Goal: Task Accomplishment & Management: Complete application form

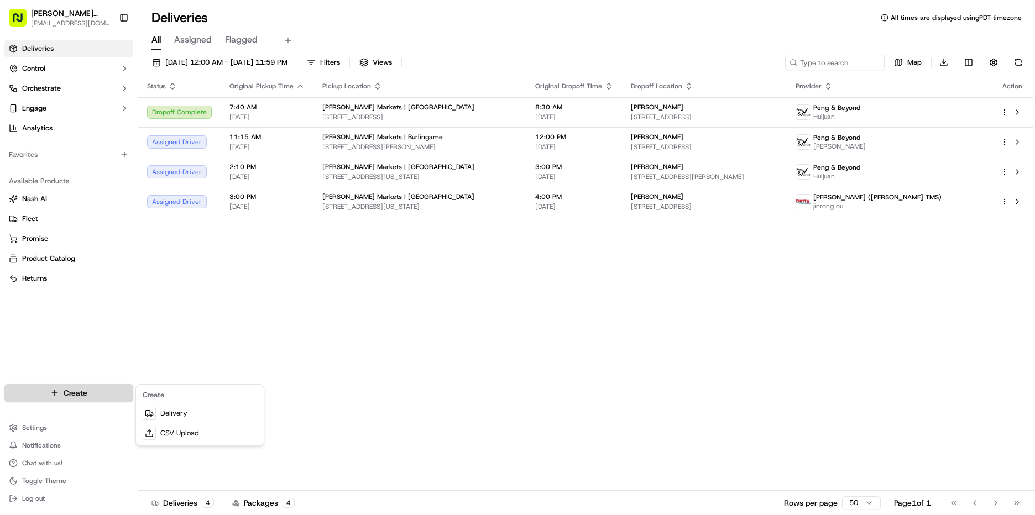
click at [95, 394] on html "[PERSON_NAME] Markets [EMAIL_ADDRESS][DOMAIN_NAME] Toggle Sidebar Deliveries Co…" at bounding box center [517, 257] width 1035 height 515
click at [212, 418] on link "Delivery" at bounding box center [199, 414] width 123 height 20
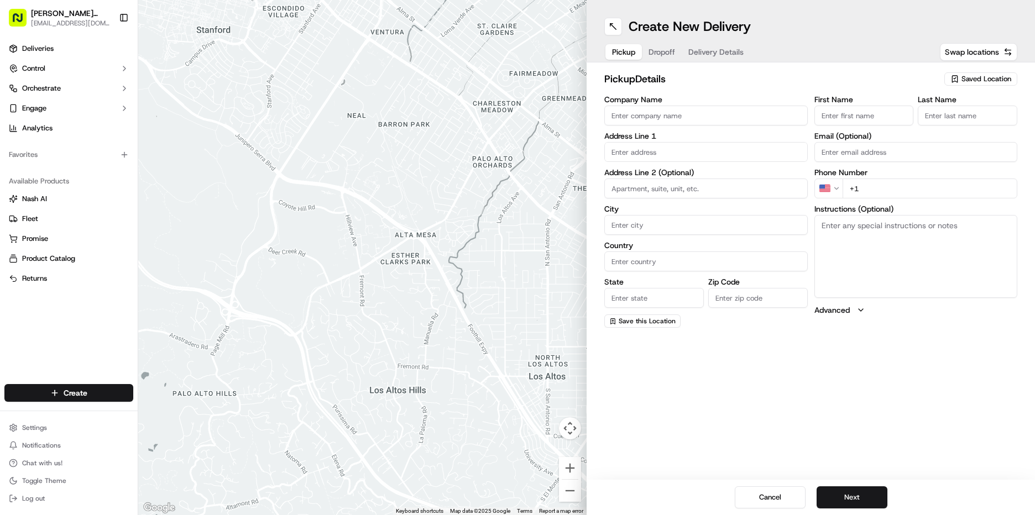
click at [991, 82] on span "Saved Location" at bounding box center [987, 79] width 50 height 10
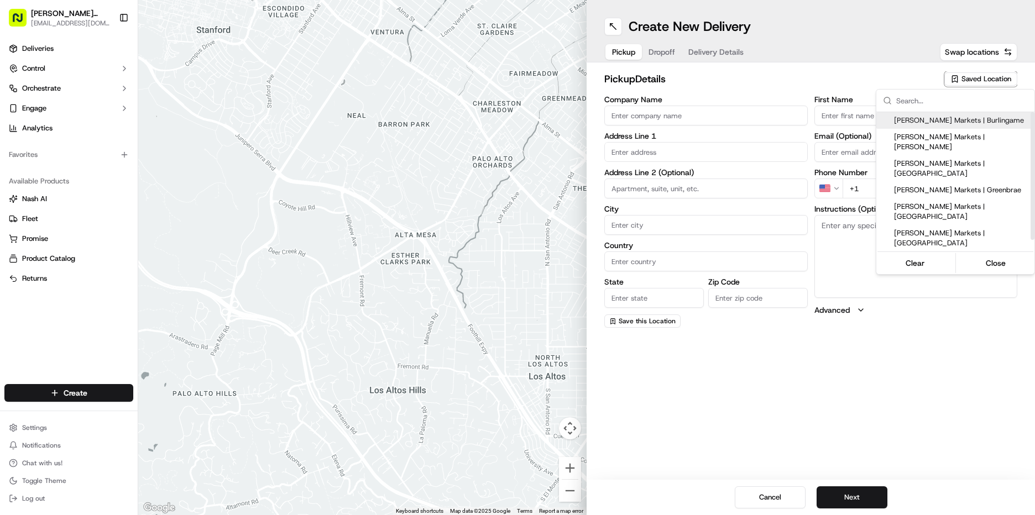
click at [963, 121] on span "[PERSON_NAME] Markets | Burlingame" at bounding box center [962, 121] width 136 height 10
type input "[PERSON_NAME] Markets | Burlingame"
type input "[STREET_ADDRESS][PERSON_NAME]"
type input "Burlingame"
type input "US"
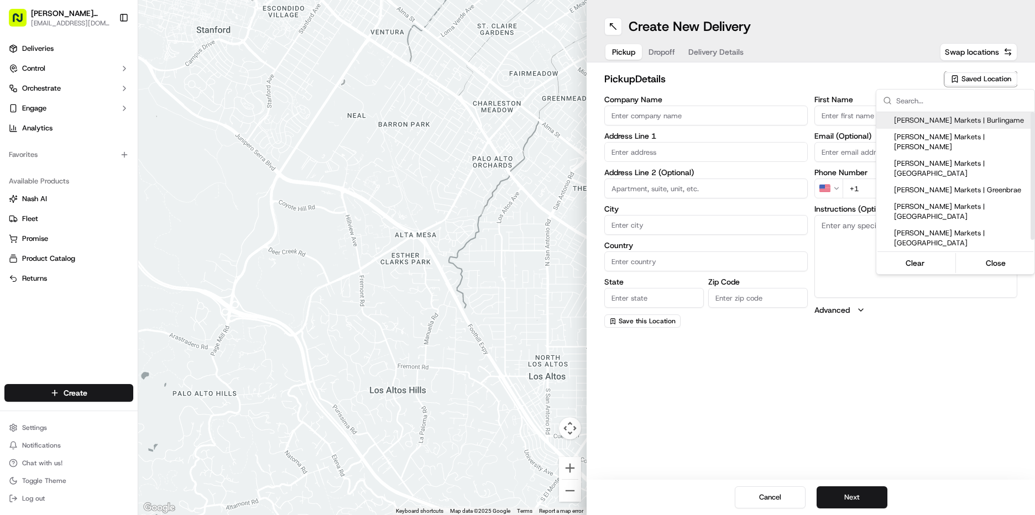
type input "CA"
type input "94010"
type input "Manager"
type input "[EMAIL_ADDRESS][DOMAIN_NAME]"
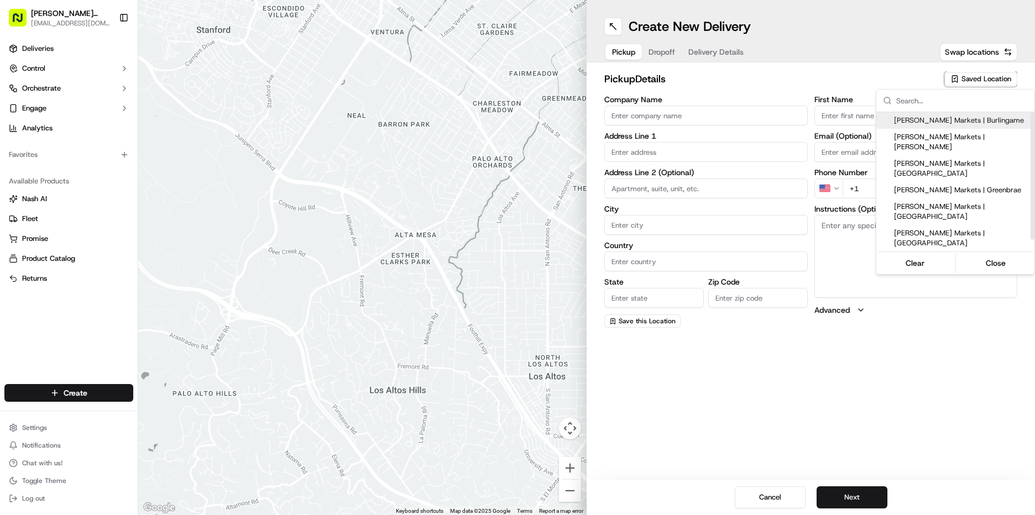
type input "[PHONE_NUMBER]"
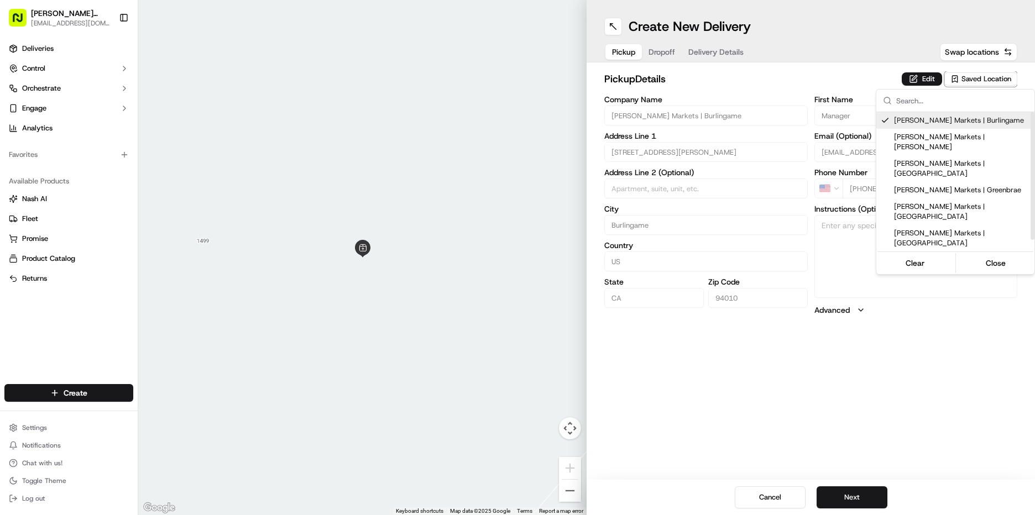
click at [927, 76] on html "[PERSON_NAME] Markets [EMAIL_ADDRESS][DOMAIN_NAME] Toggle Sidebar Deliveries Co…" at bounding box center [517, 257] width 1035 height 515
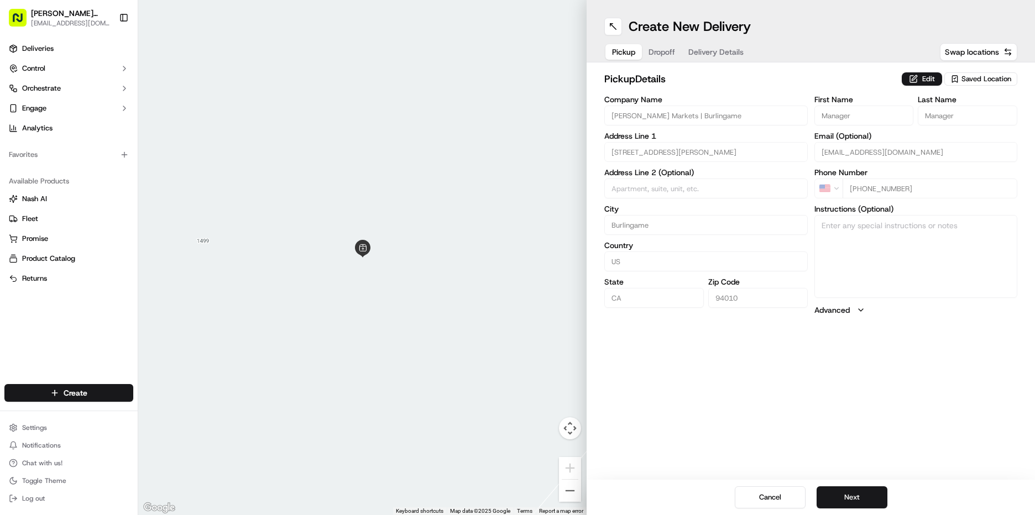
click at [927, 76] on button "Edit" at bounding box center [922, 78] width 40 height 13
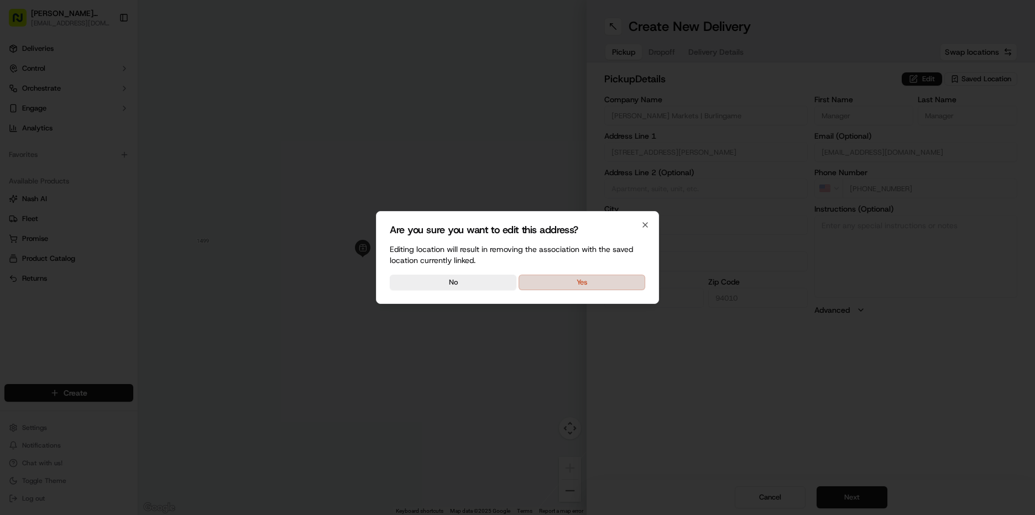
click at [564, 283] on button "Yes" at bounding box center [582, 282] width 127 height 15
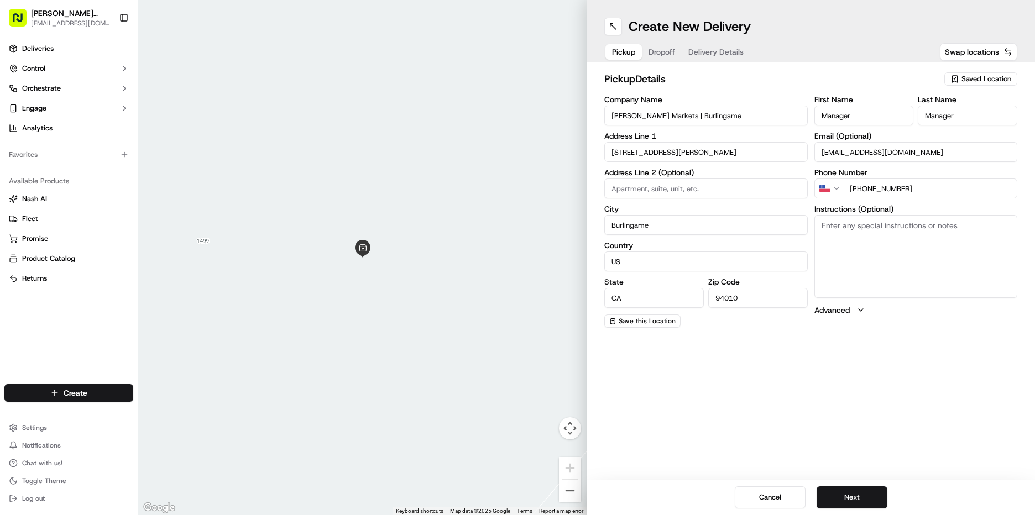
click at [926, 277] on textarea "Instructions (Optional)" at bounding box center [917, 256] width 204 height 83
type textarea "go to deli order #559 [PERSON_NAME]"
click at [857, 497] on button "Next" at bounding box center [852, 498] width 71 height 22
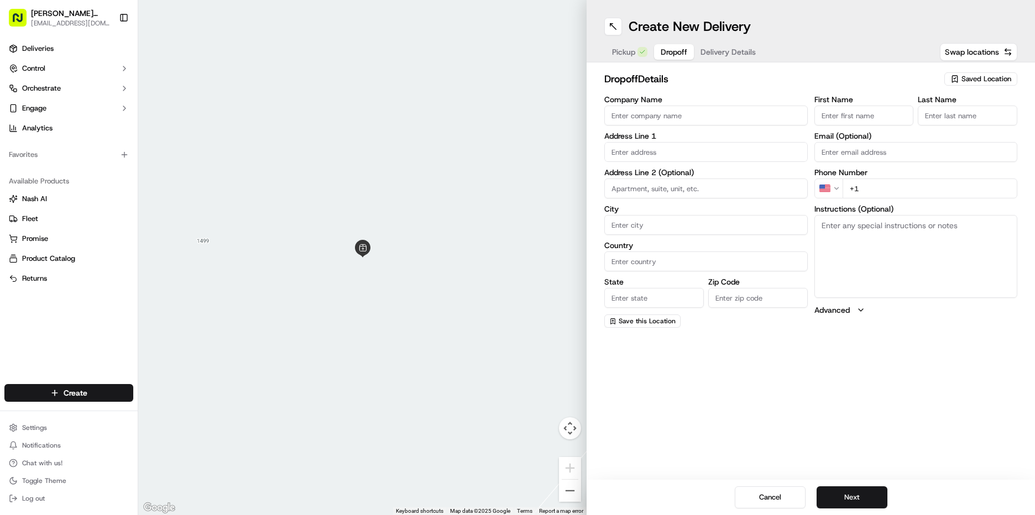
click at [841, 114] on input "First Name" at bounding box center [865, 116] width 100 height 20
type input "[PERSON_NAME]"
click at [957, 107] on input "Last Name" at bounding box center [968, 116] width 100 height 20
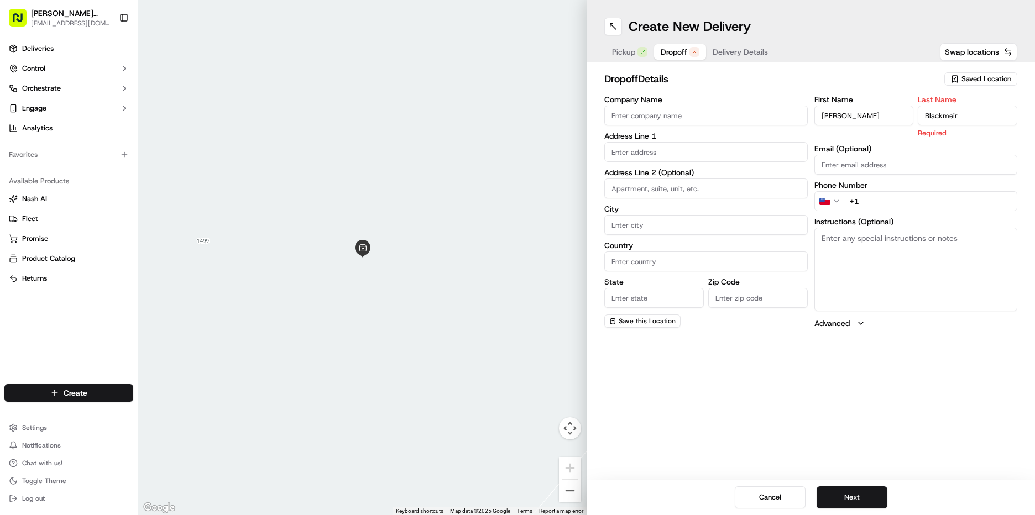
type input "Blackmeir"
drag, startPoint x: 852, startPoint y: 260, endPoint x: 868, endPoint y: 245, distance: 21.5
click at [852, 260] on textarea "Instructions (Optional)" at bounding box center [917, 269] width 204 height 83
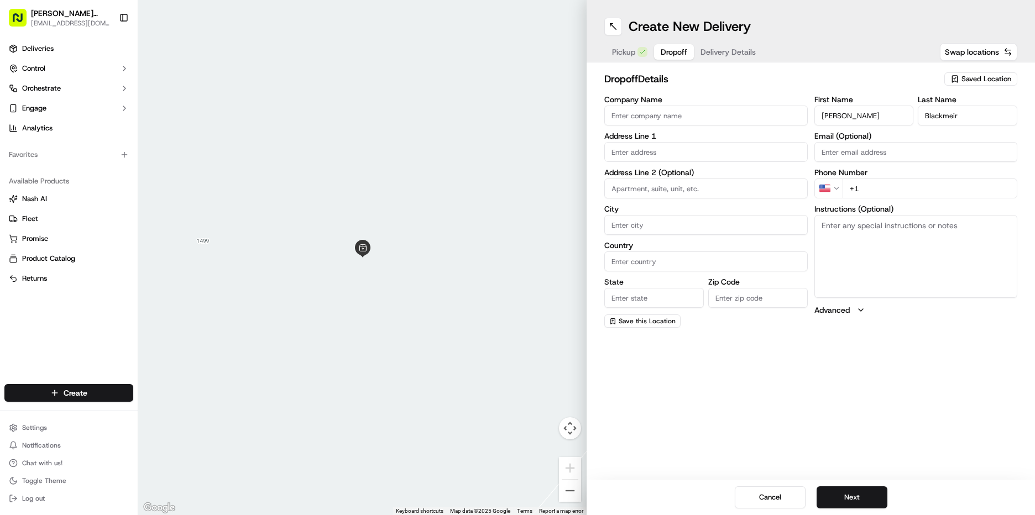
click at [888, 186] on input "+1" at bounding box center [930, 189] width 175 height 20
type input "[PHONE_NUMBER]"
click at [862, 244] on textarea "Instructions (Optional)" at bounding box center [917, 256] width 204 height 83
click at [623, 154] on input "text" at bounding box center [707, 152] width 204 height 20
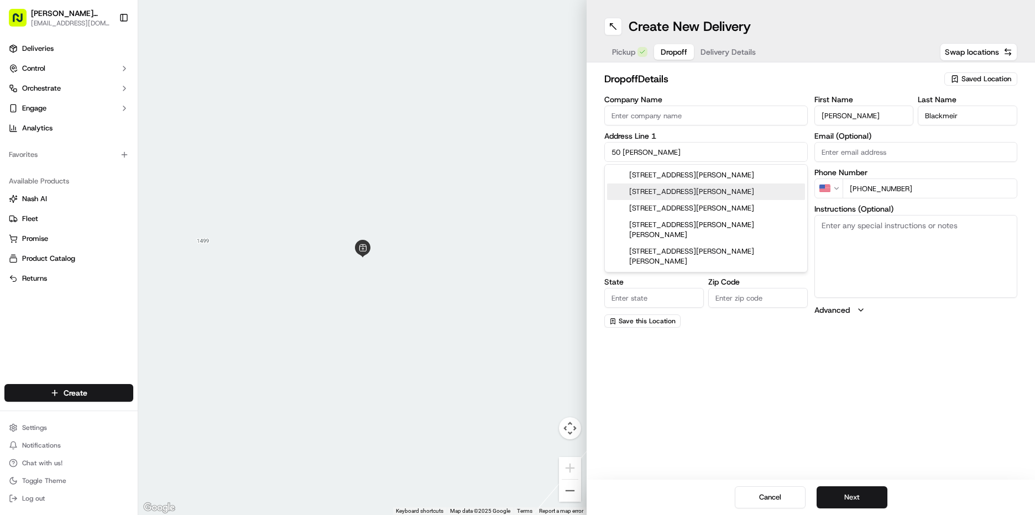
click at [710, 195] on div "[STREET_ADDRESS][PERSON_NAME]" at bounding box center [706, 192] width 198 height 17
type input "[STREET_ADDRESS][PERSON_NAME]"
type input "[GEOGRAPHIC_DATA]"
type input "CA"
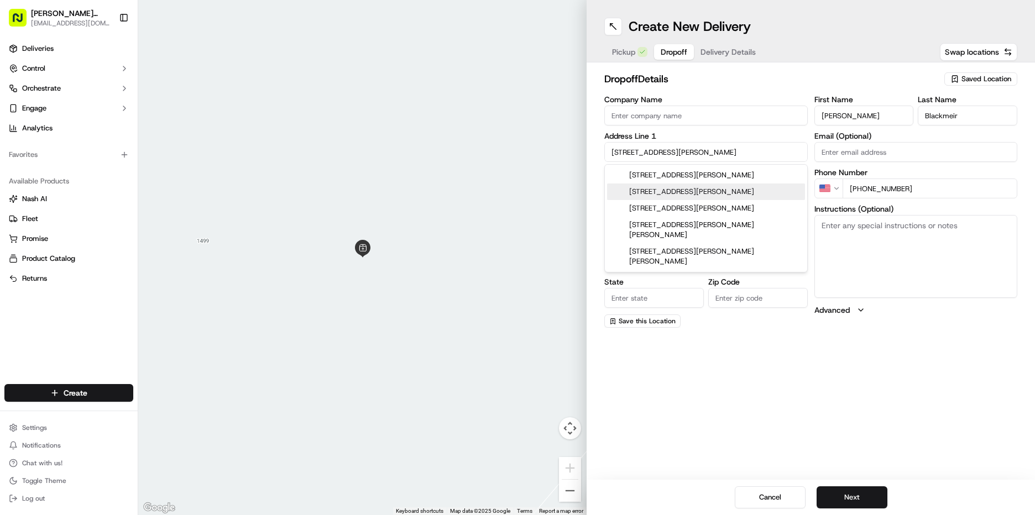
type input "94117"
type input "[STREET_ADDRESS][PERSON_NAME]"
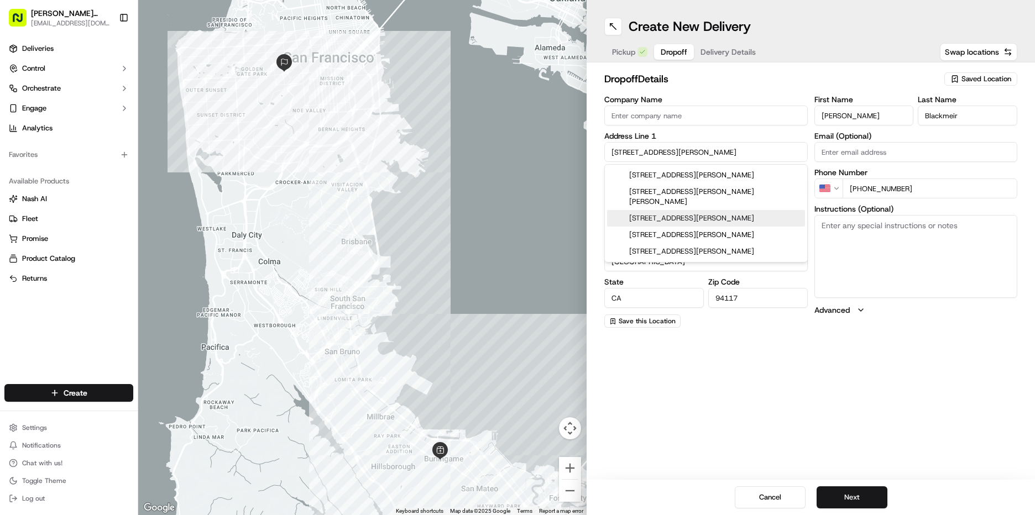
click at [704, 152] on input "[STREET_ADDRESS][PERSON_NAME]" at bounding box center [707, 152] width 204 height 20
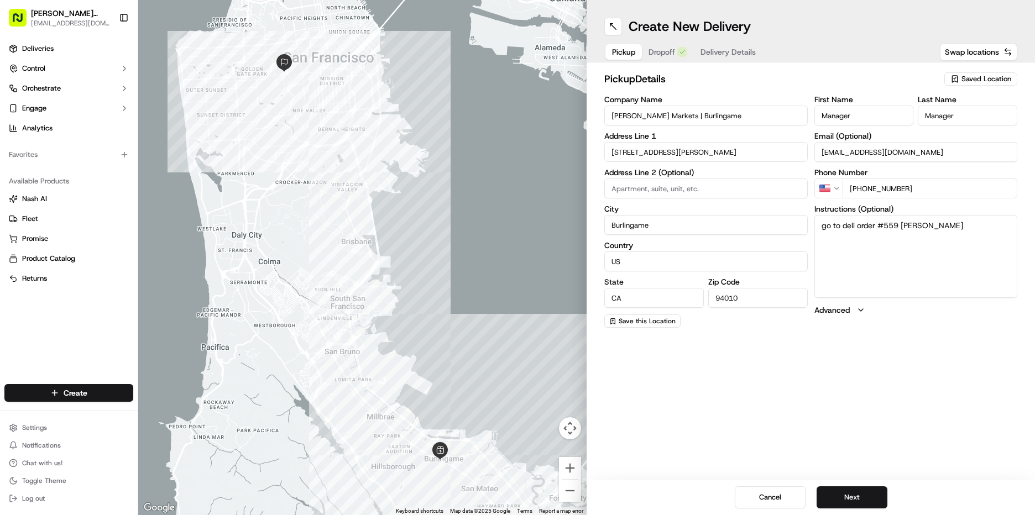
click at [629, 53] on span "Pickup" at bounding box center [623, 51] width 23 height 11
click at [849, 493] on button "Next" at bounding box center [852, 498] width 71 height 22
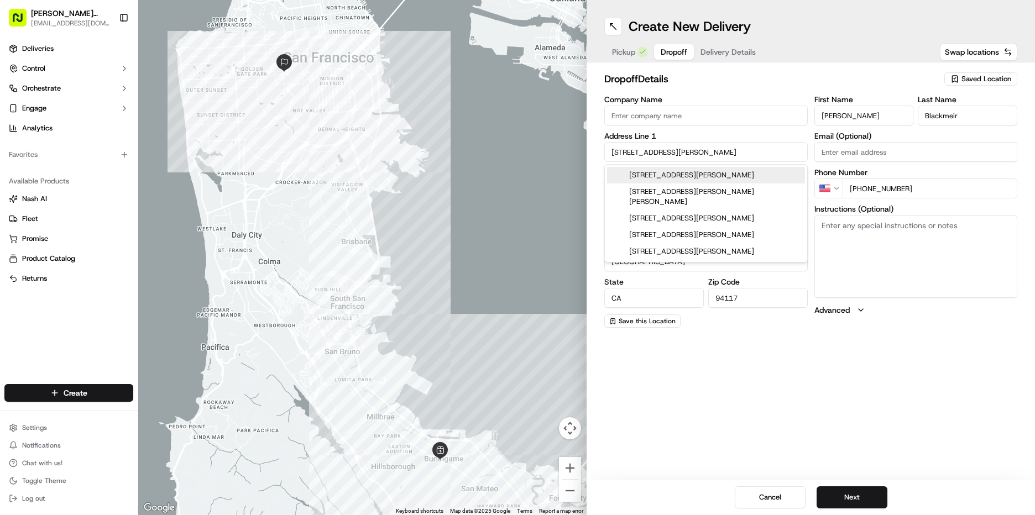
click at [690, 150] on input "[STREET_ADDRESS][PERSON_NAME]" at bounding box center [707, 152] width 204 height 20
click at [695, 212] on div "[STREET_ADDRESS][PERSON_NAME]" at bounding box center [706, 218] width 198 height 17
type input "[STREET_ADDRESS][PERSON_NAME]"
type input "Hillsborough"
type input "94010"
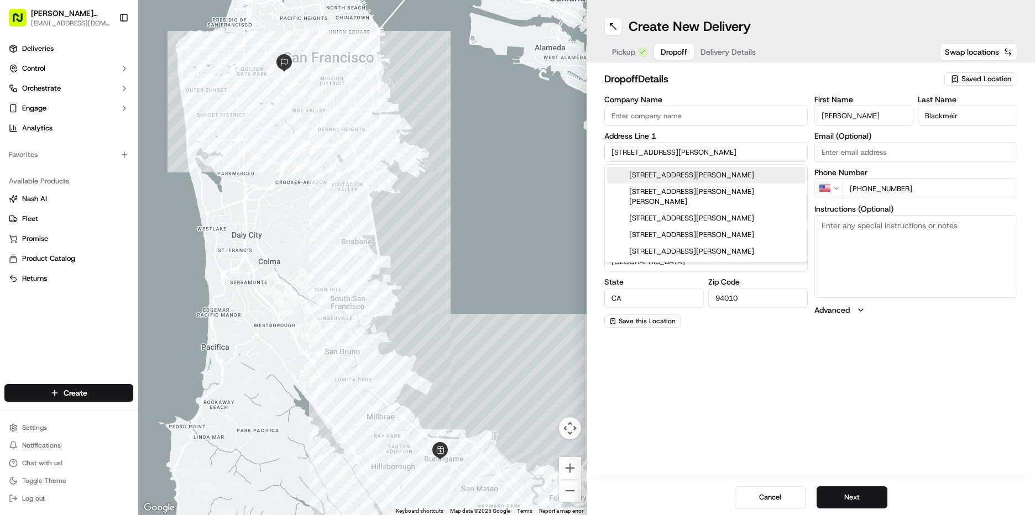
type input "[STREET_ADDRESS][PERSON_NAME]"
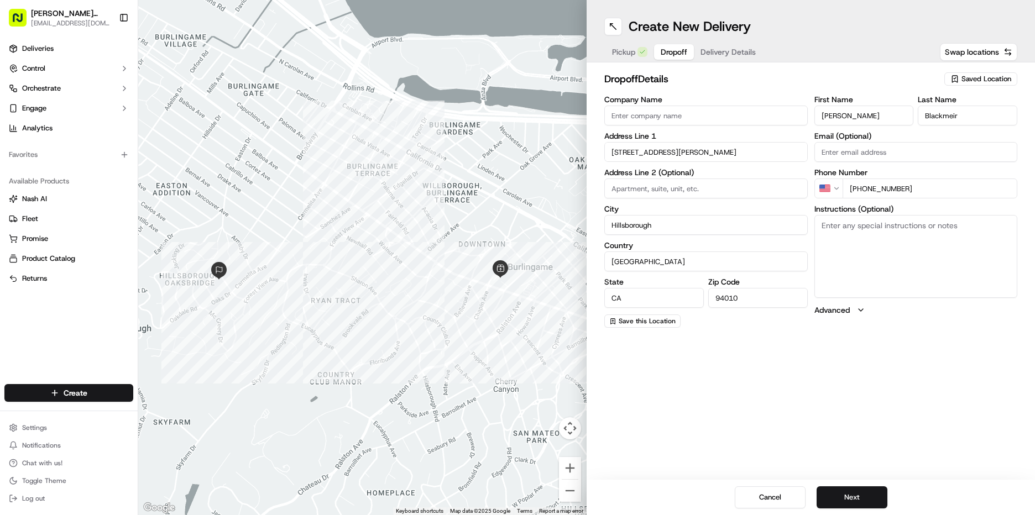
click at [877, 248] on textarea "Instructions (Optional)" at bounding box center [917, 256] width 204 height 83
type textarea "call when arrive"
click at [850, 499] on button "Next" at bounding box center [852, 498] width 71 height 22
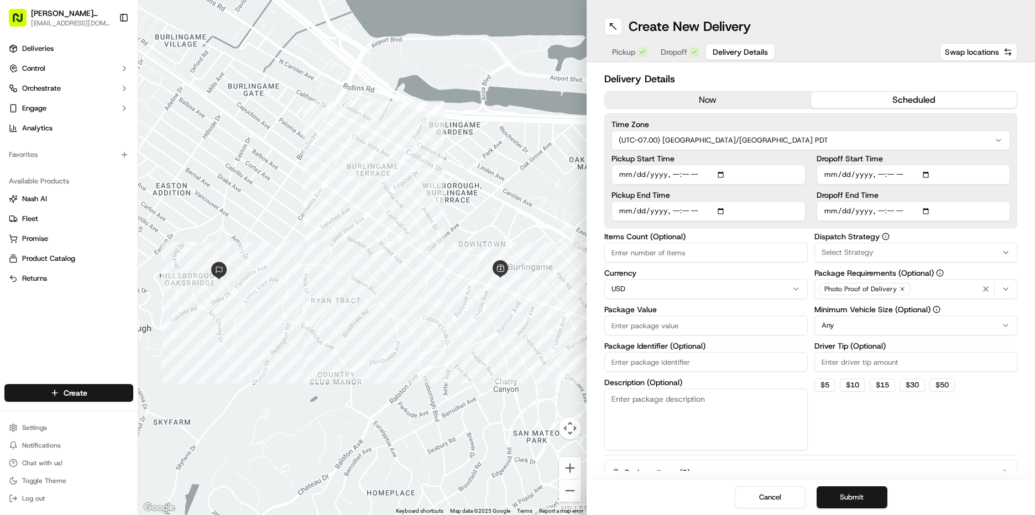
click at [897, 93] on button "scheduled" at bounding box center [914, 100] width 206 height 17
click at [632, 170] on input "Pickup Start Time" at bounding box center [709, 175] width 194 height 20
click at [670, 169] on input "Pickup Start Time" at bounding box center [709, 175] width 194 height 20
click at [623, 171] on input "Pickup Start Time" at bounding box center [709, 175] width 194 height 20
click at [619, 172] on input "Pickup Start Time" at bounding box center [709, 175] width 194 height 20
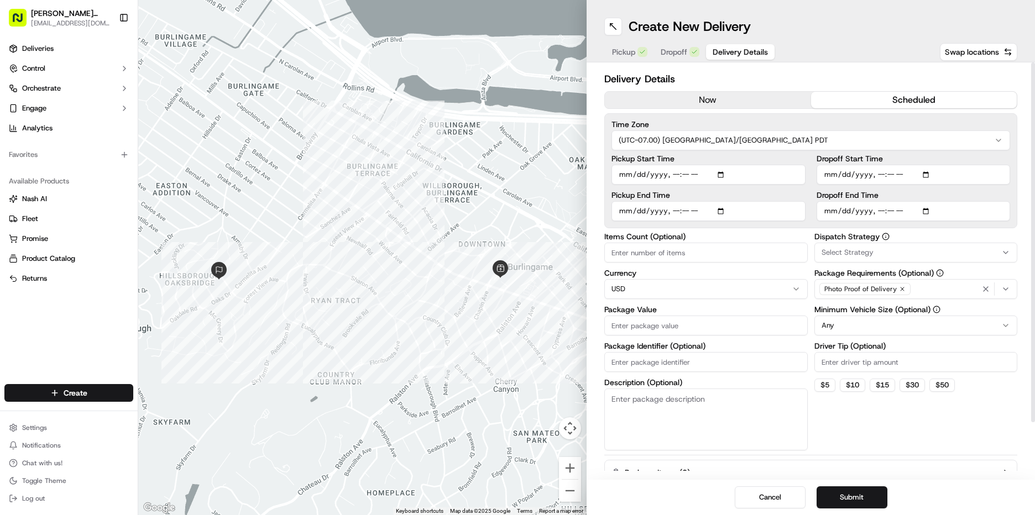
click at [676, 176] on input "Pickup Start Time" at bounding box center [709, 175] width 194 height 20
click at [673, 177] on input "Pickup Start Time" at bounding box center [709, 175] width 194 height 20
type input "[DATE]T12:45"
click at [627, 213] on input "Pickup End Time" at bounding box center [709, 211] width 194 height 20
click at [671, 213] on input "Pickup End Time" at bounding box center [709, 211] width 194 height 20
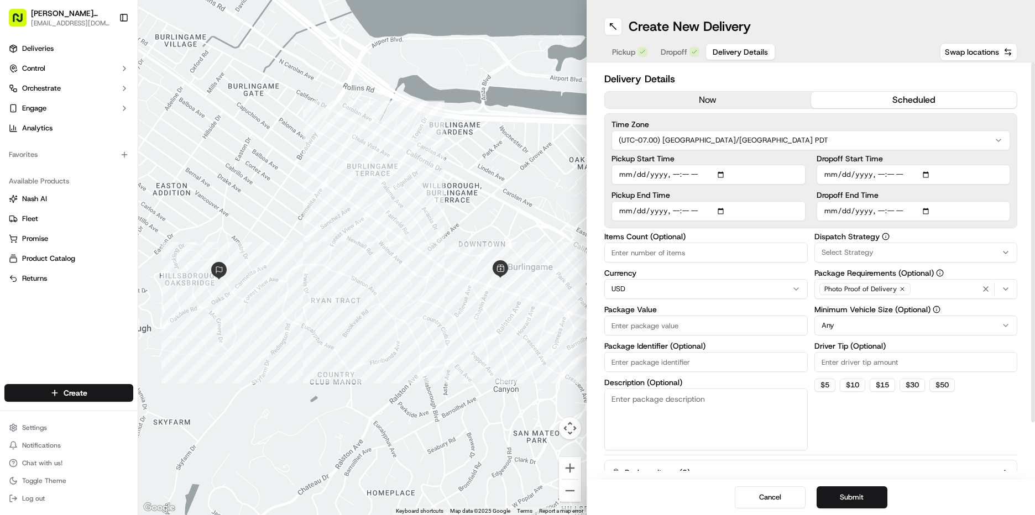
type input "[DATE]T13:15"
click at [830, 176] on input "Dropoff Start Time" at bounding box center [914, 175] width 194 height 20
click at [877, 176] on input "Dropoff Start Time" at bounding box center [914, 175] width 194 height 20
type input "[DATE]T13:00"
click at [830, 215] on input "Dropoff End Time" at bounding box center [914, 211] width 194 height 20
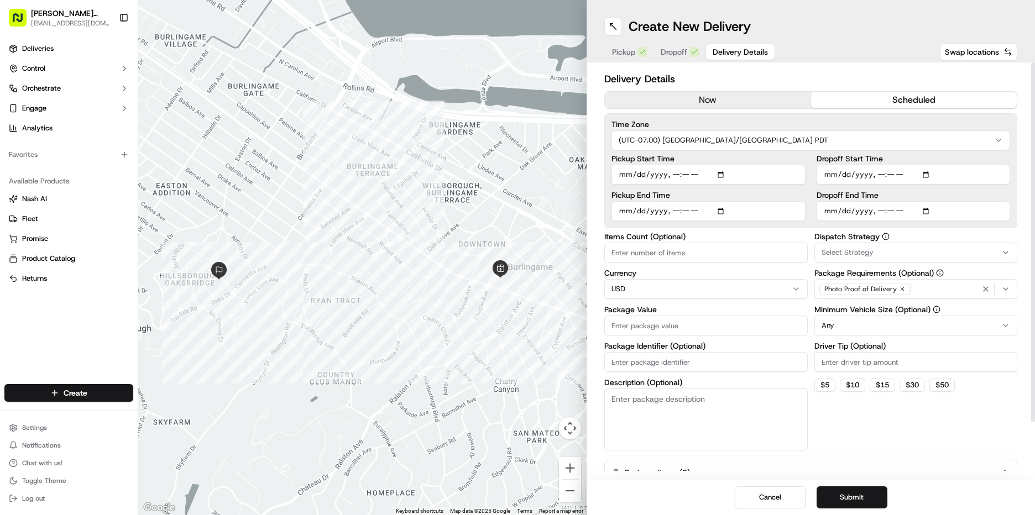
click at [879, 210] on input "Dropoff End Time" at bounding box center [914, 211] width 194 height 20
type input "[DATE]T13:30"
click at [873, 249] on div "Select Strategy" at bounding box center [916, 253] width 198 height 10
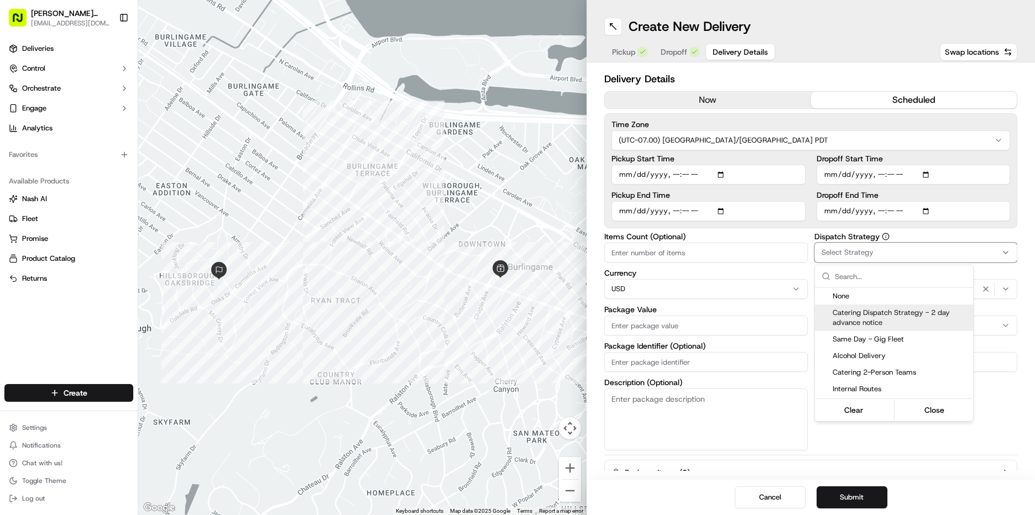
click at [867, 307] on div "Catering Dispatch Strategy - 2 day advance notice" at bounding box center [894, 318] width 158 height 27
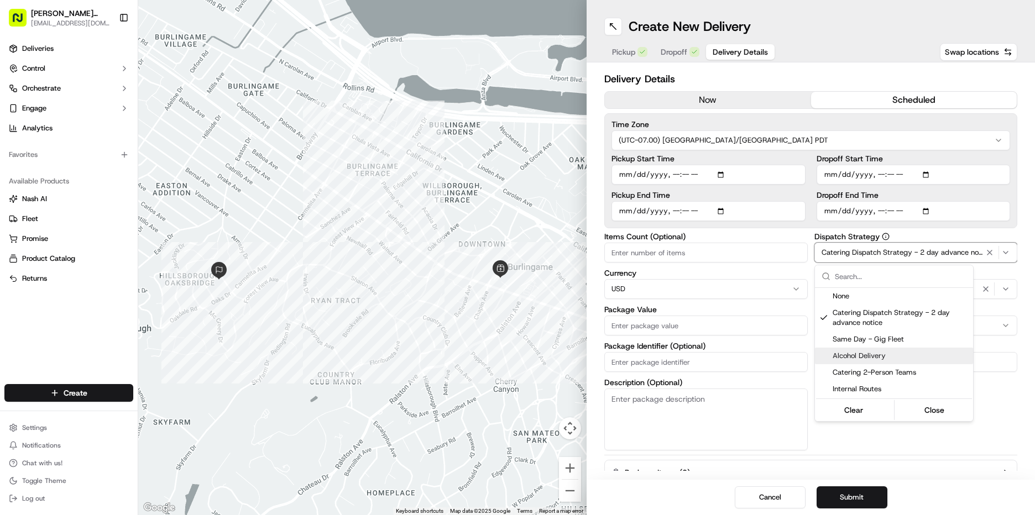
click at [984, 428] on html "[PERSON_NAME] Markets [EMAIL_ADDRESS][DOMAIN_NAME] Toggle Sidebar Deliveries Co…" at bounding box center [517, 257] width 1035 height 515
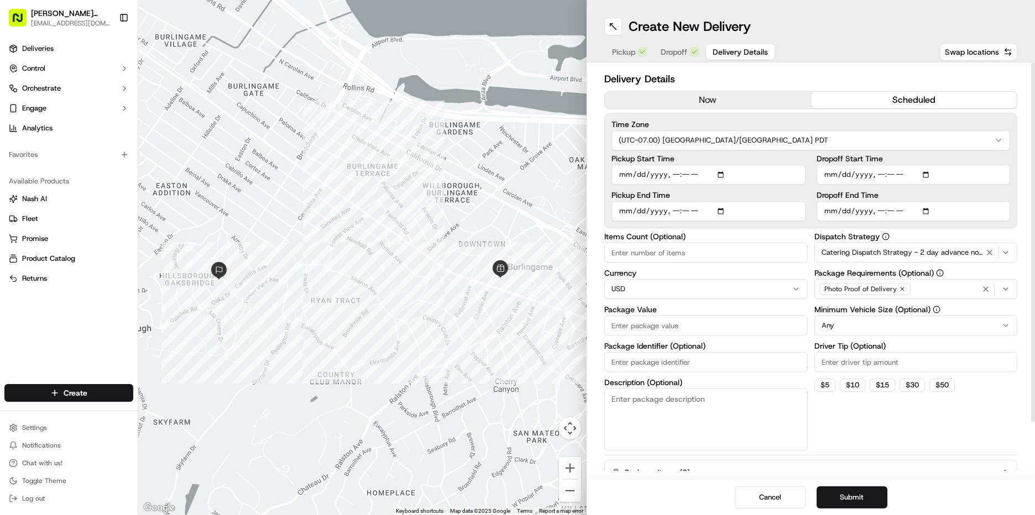
click at [840, 338] on div "Dispatch Strategy Catering Dispatch Strategy - 2 day advance notice Package Req…" at bounding box center [917, 342] width 204 height 218
click at [848, 321] on html "[PERSON_NAME] Markets [EMAIL_ADDRESS][DOMAIN_NAME] Toggle Sidebar Deliveries Co…" at bounding box center [517, 257] width 1035 height 515
click at [855, 357] on input "Driver Tip (Optional)" at bounding box center [917, 362] width 204 height 20
click at [656, 322] on input "Package Value" at bounding box center [707, 326] width 204 height 20
type input "515"
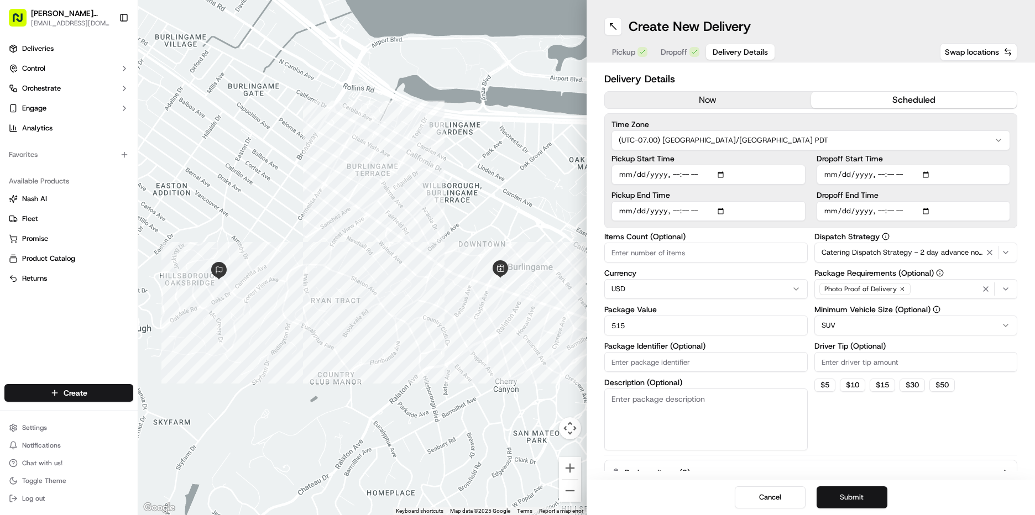
click at [864, 499] on button "Submit" at bounding box center [852, 498] width 71 height 22
